Goal: Task Accomplishment & Management: Use online tool/utility

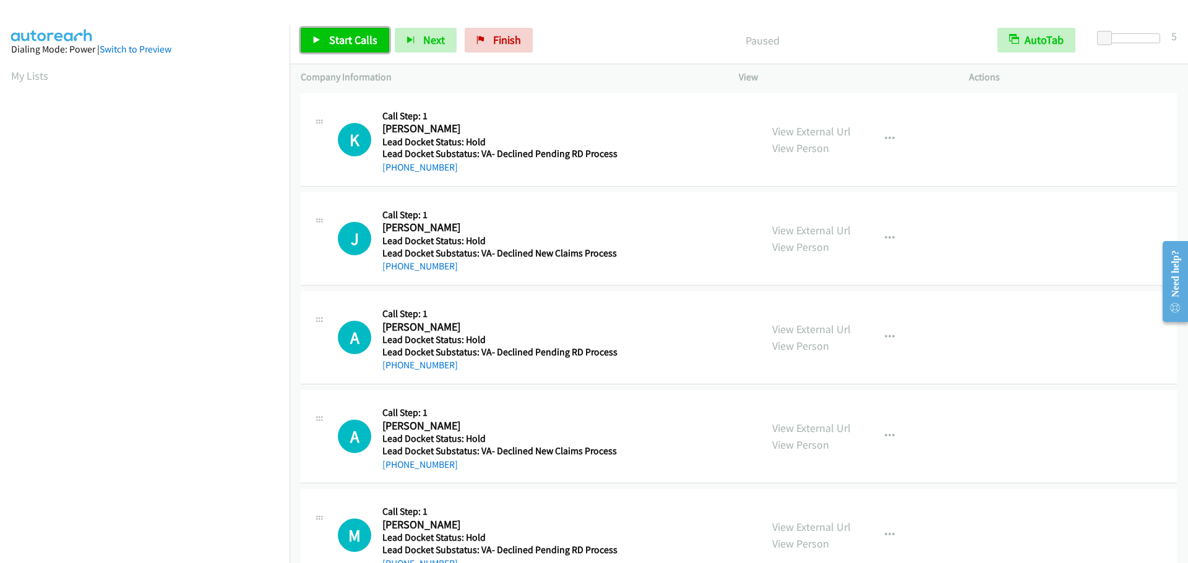
click at [353, 42] on span "Start Calls" at bounding box center [353, 40] width 48 height 14
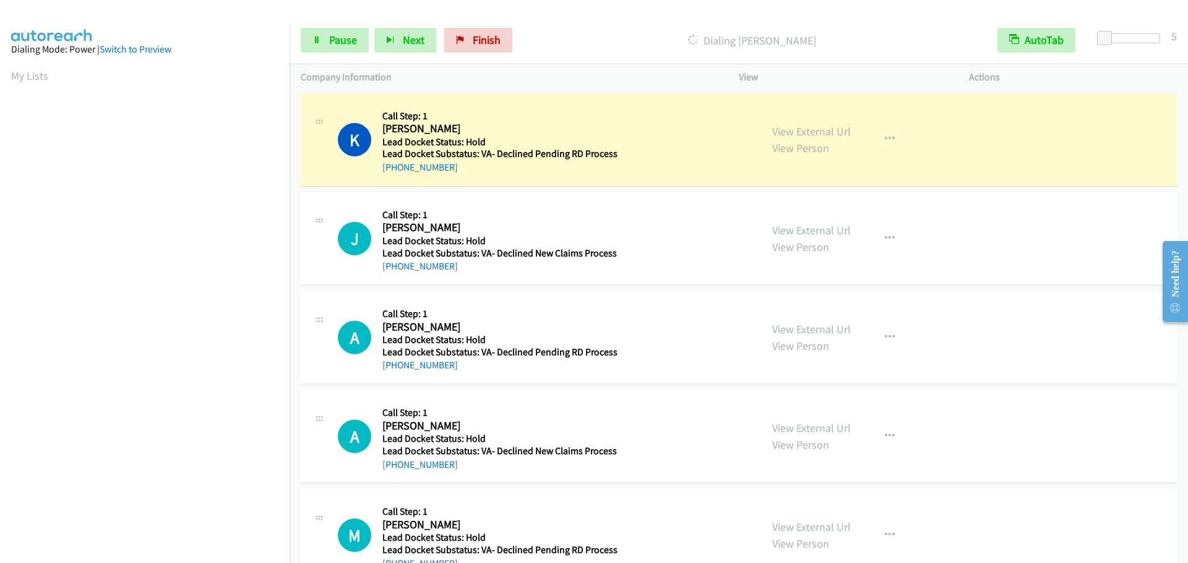
scroll to position [131, 0]
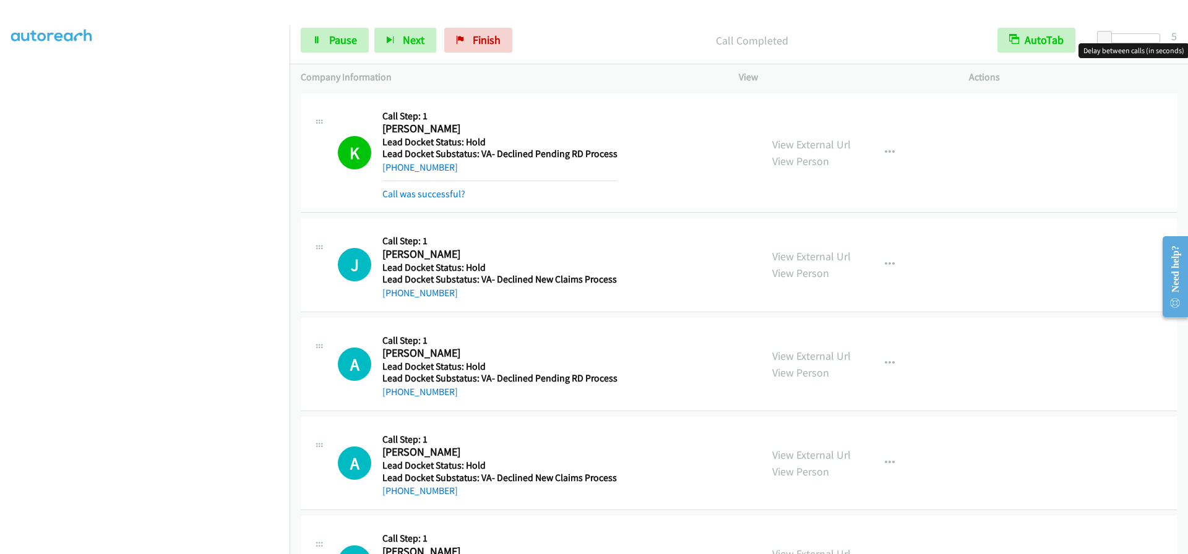
click at [1147, 36] on div at bounding box center [1131, 38] width 57 height 10
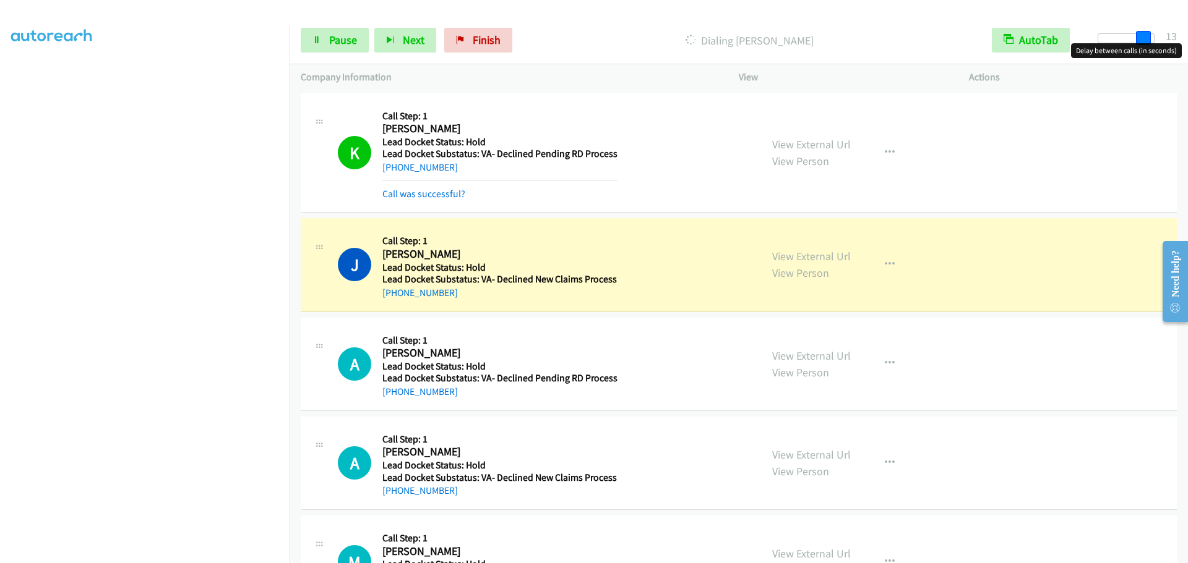
drag, startPoint x: 1147, startPoint y: 37, endPoint x: 1186, endPoint y: 38, distance: 39.6
click at [1187, 38] on div "Start Calls Pause Next Finish Dialing [PERSON_NAME] AutoTab AutoTab 13" at bounding box center [738, 41] width 898 height 48
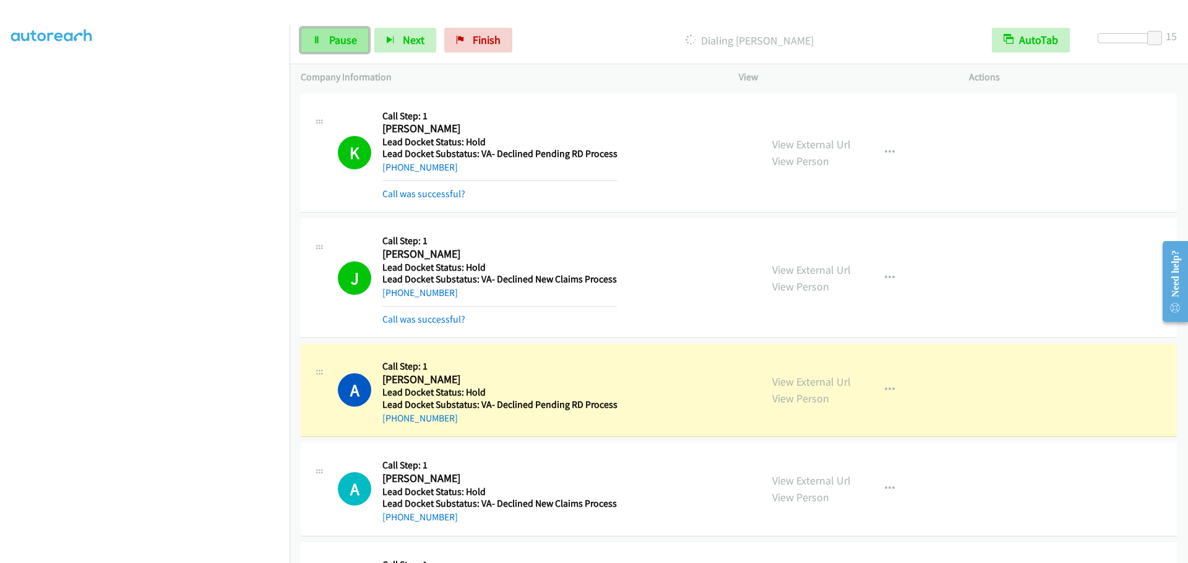
drag, startPoint x: 332, startPoint y: 35, endPoint x: 323, endPoint y: 35, distance: 8.0
click at [332, 35] on span "Pause" at bounding box center [343, 40] width 28 height 14
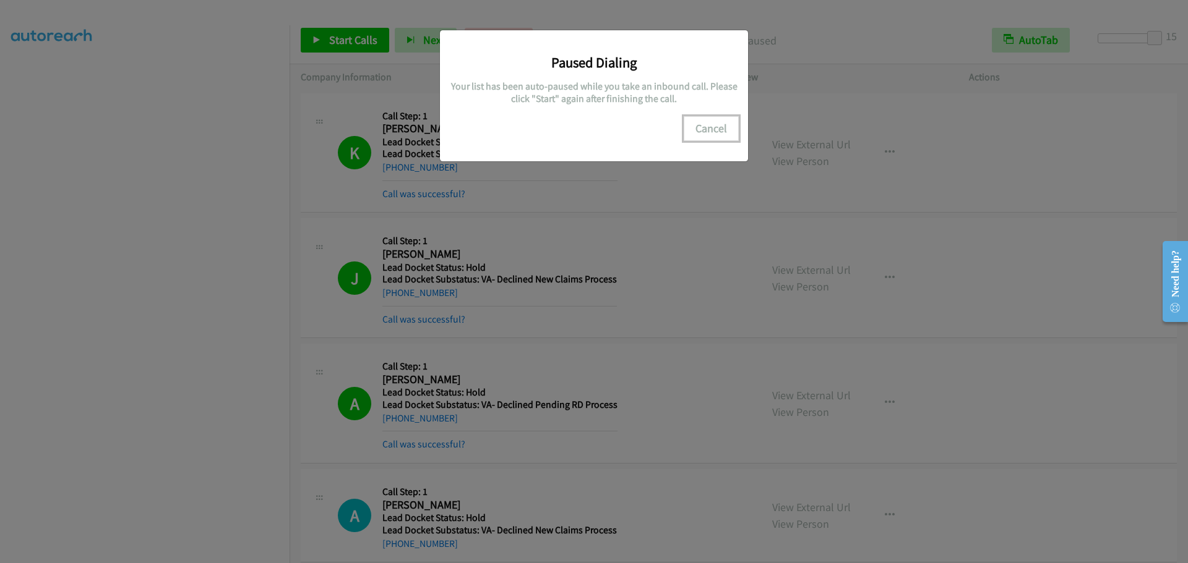
click at [701, 138] on button "Cancel" at bounding box center [710, 128] width 55 height 25
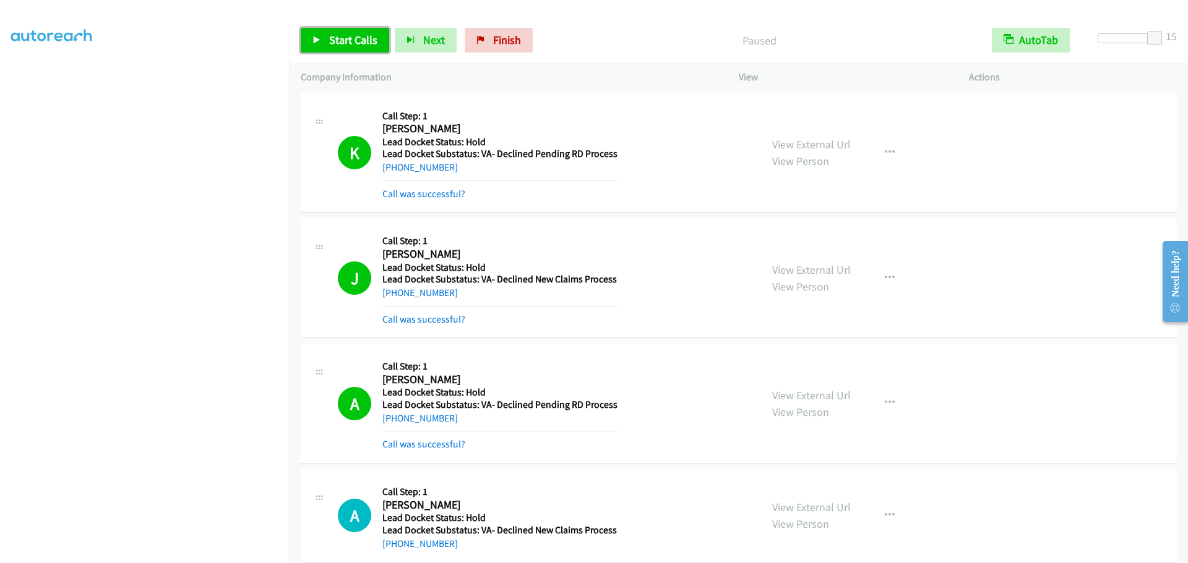
click at [319, 37] on icon at bounding box center [316, 40] width 9 height 9
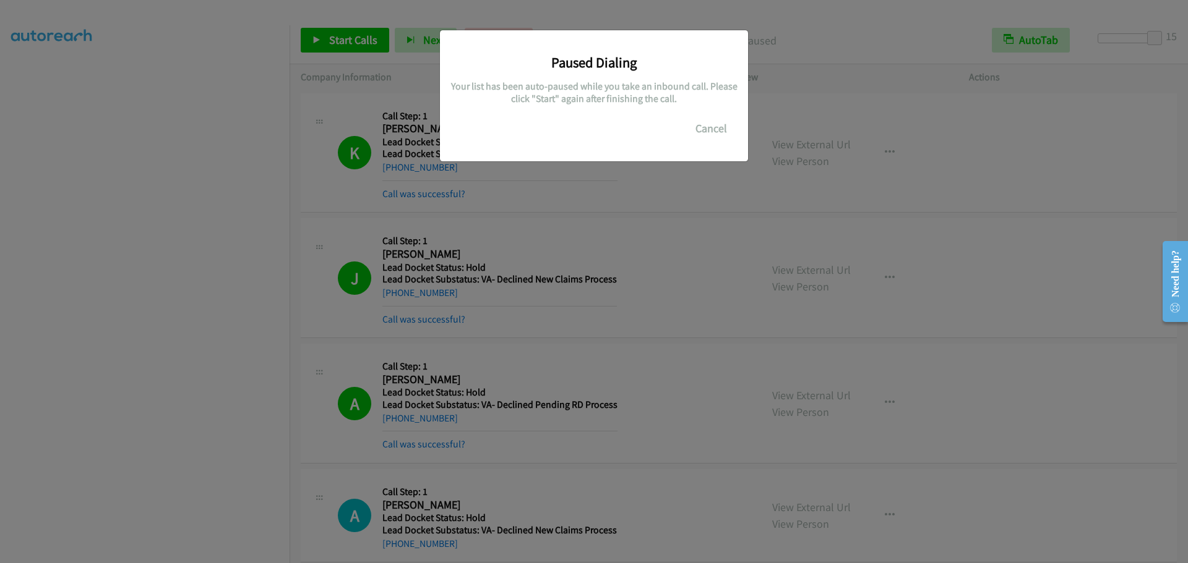
click at [229, 101] on div "Paused Dialing Your list has been auto-paused while you take an inbound call. P…" at bounding box center [594, 287] width 1188 height 552
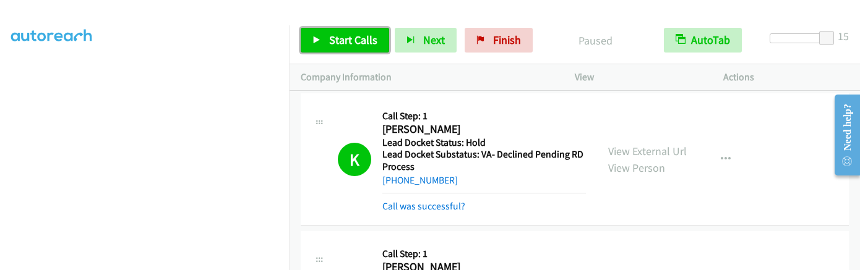
click at [329, 41] on span "Start Calls" at bounding box center [353, 40] width 48 height 14
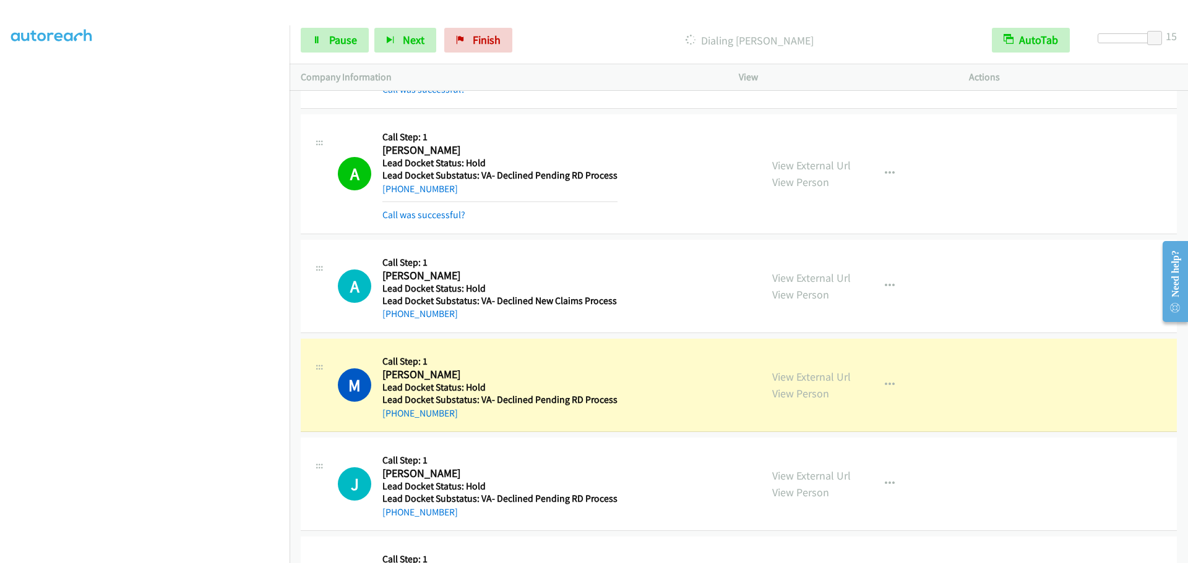
scroll to position [229, 0]
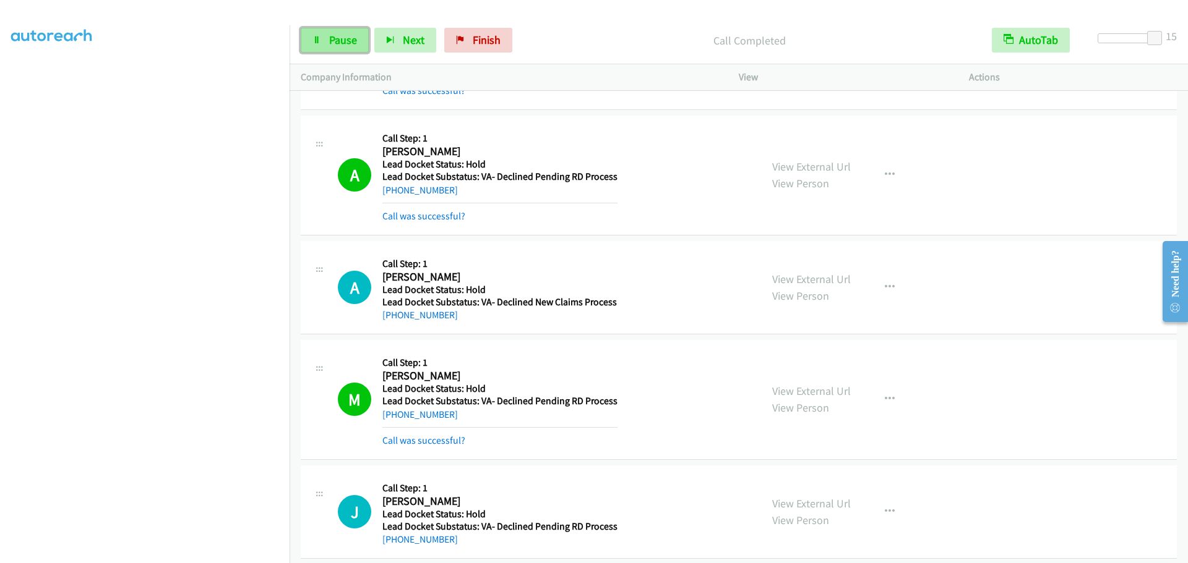
click at [341, 35] on span "Pause" at bounding box center [343, 40] width 28 height 14
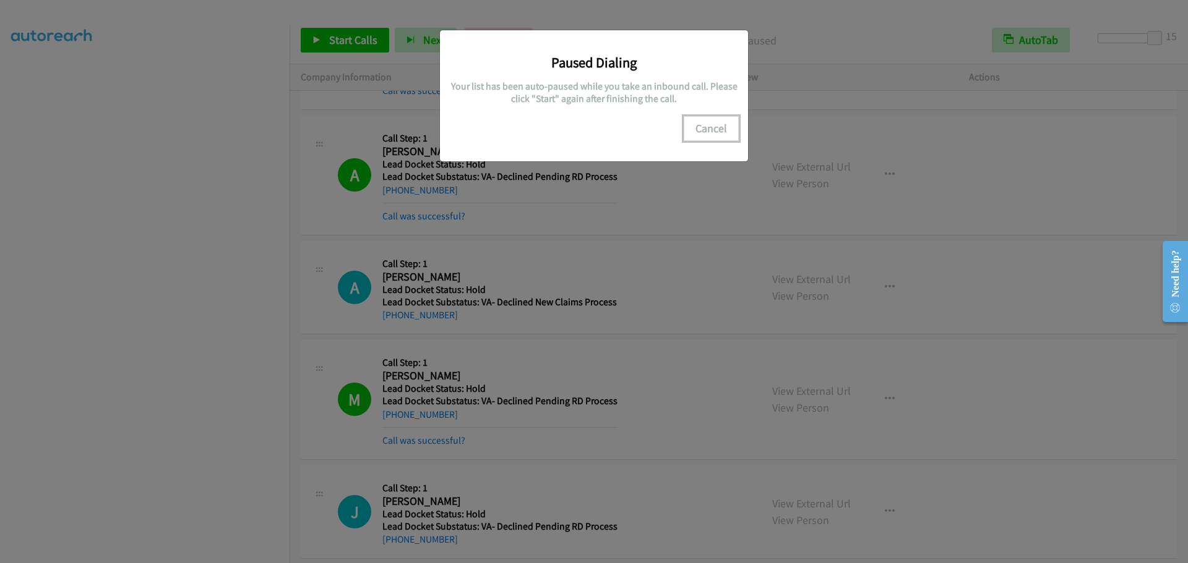
click at [721, 133] on button "Cancel" at bounding box center [710, 128] width 55 height 25
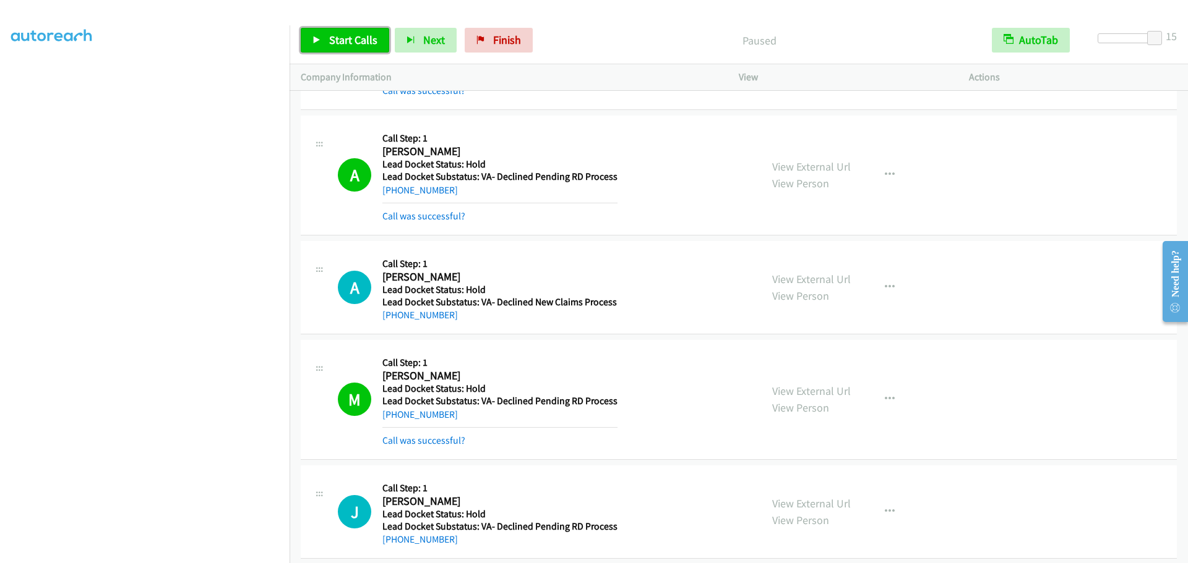
click at [358, 49] on link "Start Calls" at bounding box center [345, 40] width 88 height 25
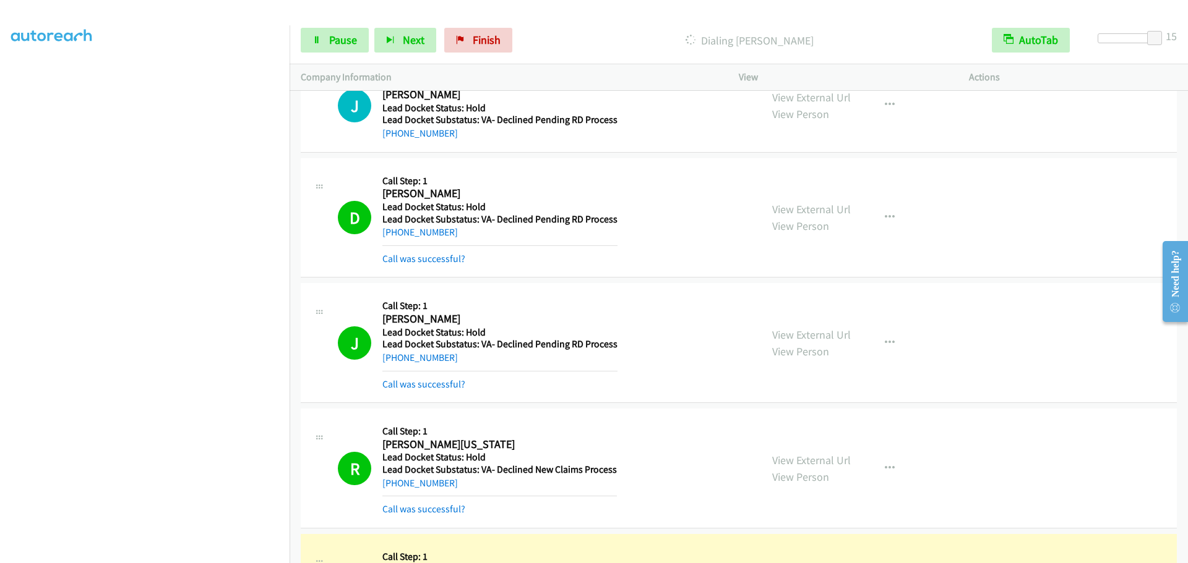
scroll to position [844, 0]
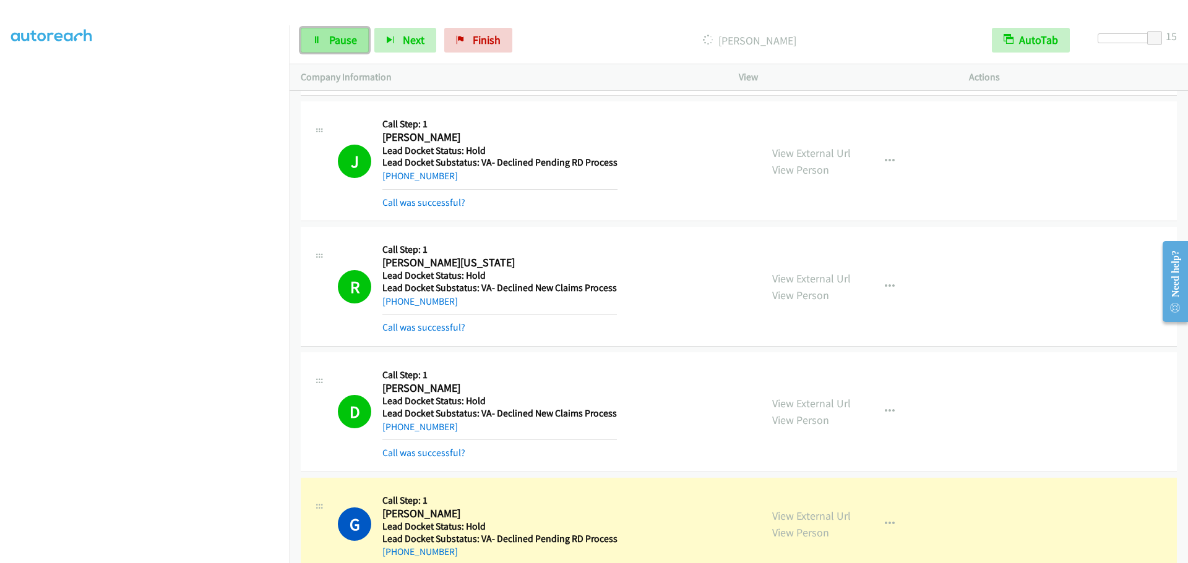
click at [315, 42] on icon at bounding box center [316, 40] width 9 height 9
click at [750, 86] on div "View" at bounding box center [842, 77] width 230 height 26
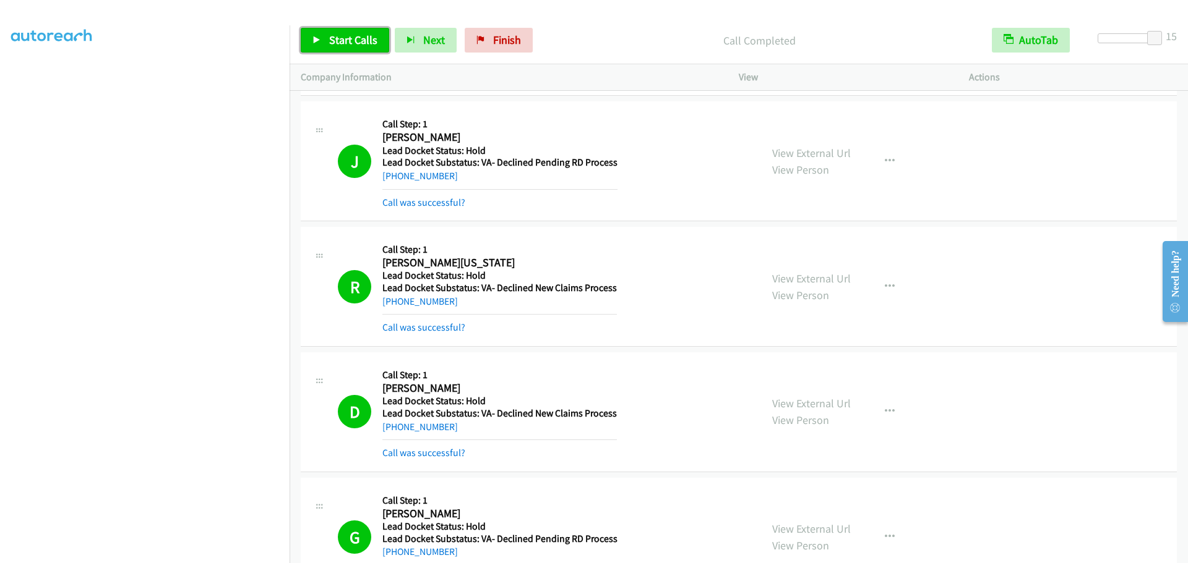
click at [340, 49] on link "Start Calls" at bounding box center [345, 40] width 88 height 25
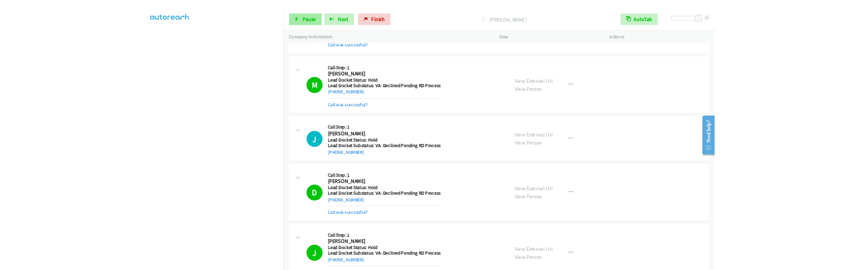
scroll to position [390, 0]
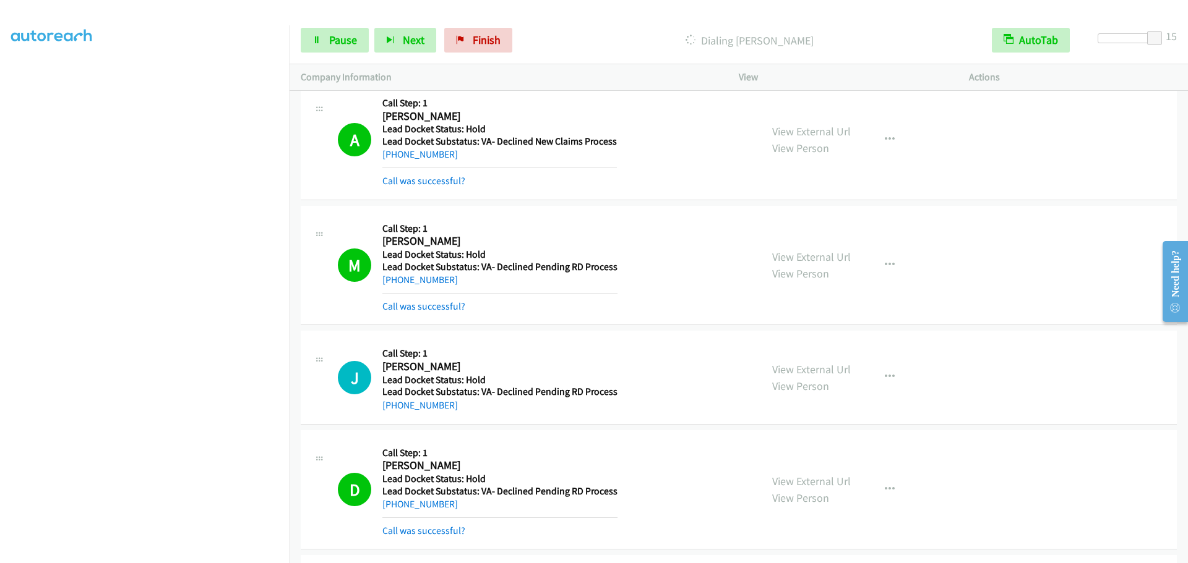
click at [917, 345] on div "View External Url View Person View External Url Schedule/Manage Callback Skip C…" at bounding box center [881, 377] width 241 height 71
click at [570, 17] on div "Start Calls Pause Next Finish Dialing [PERSON_NAME] AutoTab AutoTab 15" at bounding box center [738, 41] width 898 height 48
click at [1130, 40] on div at bounding box center [1125, 38] width 57 height 10
click at [350, 43] on span "Pause" at bounding box center [343, 40] width 28 height 14
click at [329, 41] on span "Start Calls" at bounding box center [353, 40] width 48 height 14
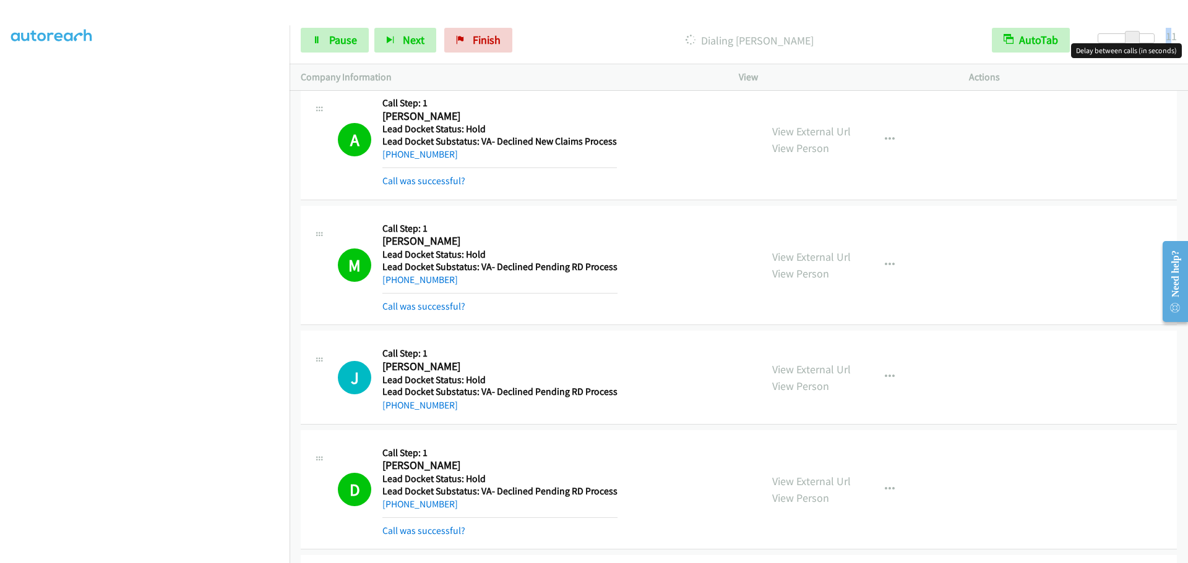
drag, startPoint x: 1130, startPoint y: 41, endPoint x: 1187, endPoint y: 44, distance: 57.0
click at [1187, 44] on div "Start Calls Pause Next Finish Dialing [PERSON_NAME] AutoTab AutoTab 11" at bounding box center [738, 41] width 898 height 48
click at [338, 29] on link "Pause" at bounding box center [335, 40] width 68 height 25
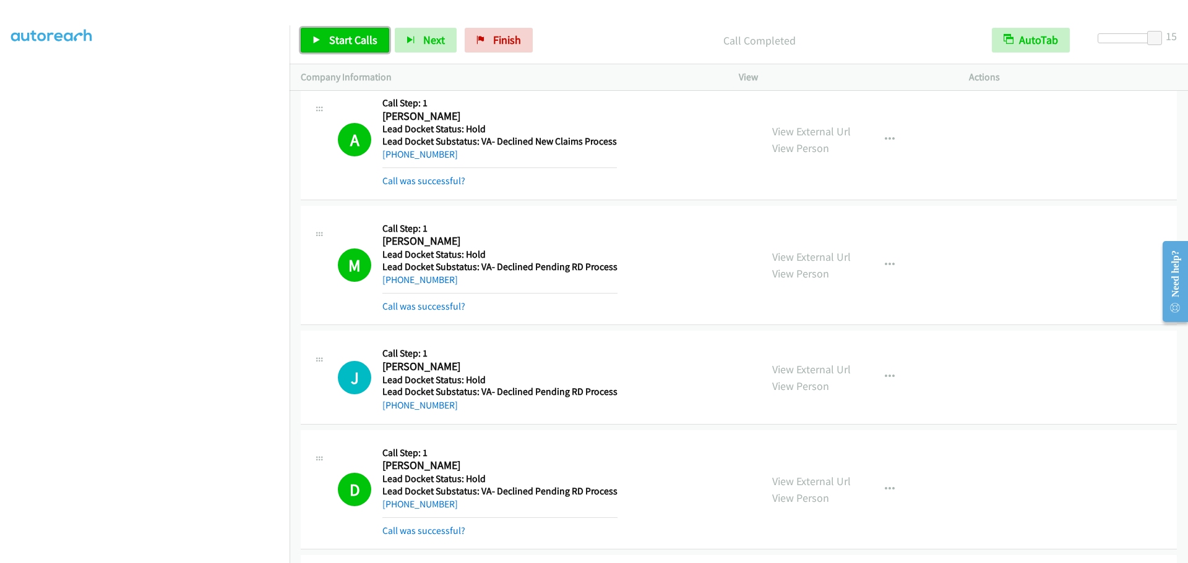
click at [352, 46] on span "Start Calls" at bounding box center [353, 40] width 48 height 14
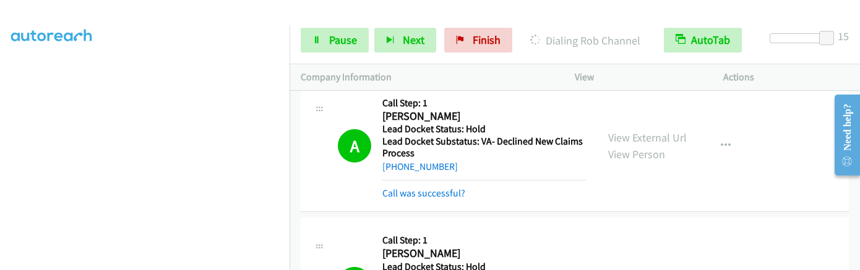
scroll to position [424, 0]
click at [320, 36] on icon at bounding box center [316, 40] width 9 height 9
